Goal: Find specific page/section: Find specific page/section

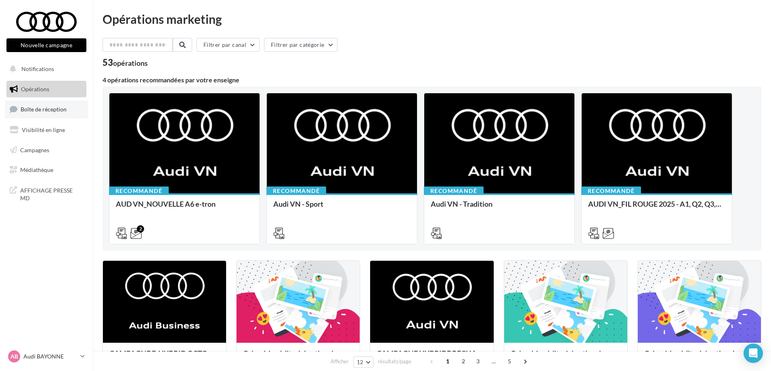
click at [52, 109] on span "Boîte de réception" at bounding box center [44, 109] width 46 height 7
